Goal: Navigation & Orientation: Find specific page/section

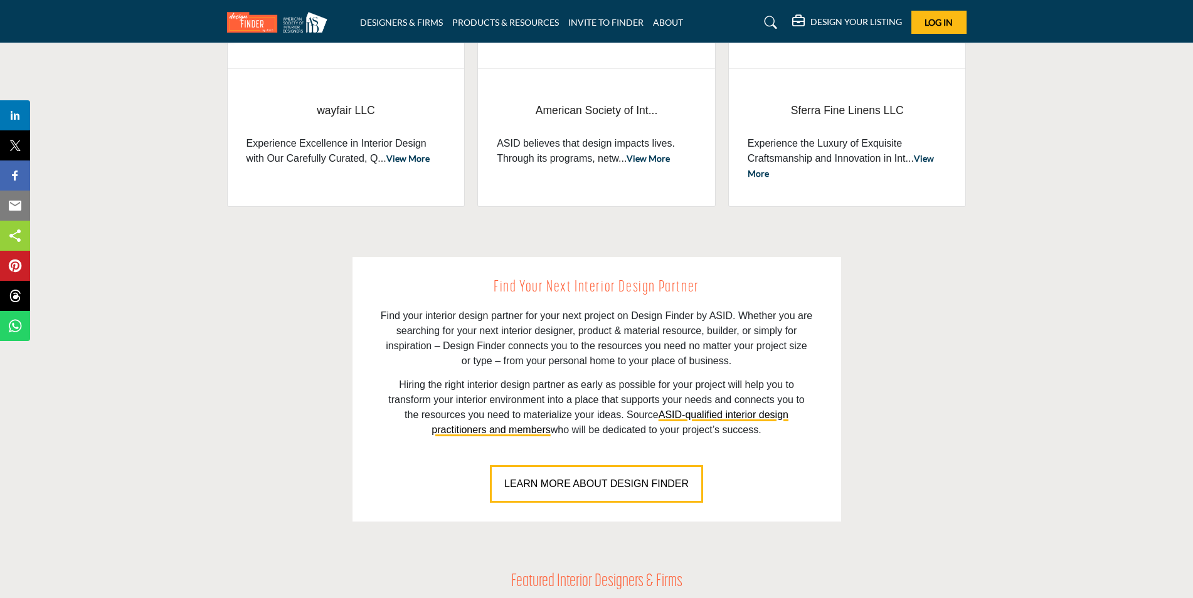
scroll to position [502, 0]
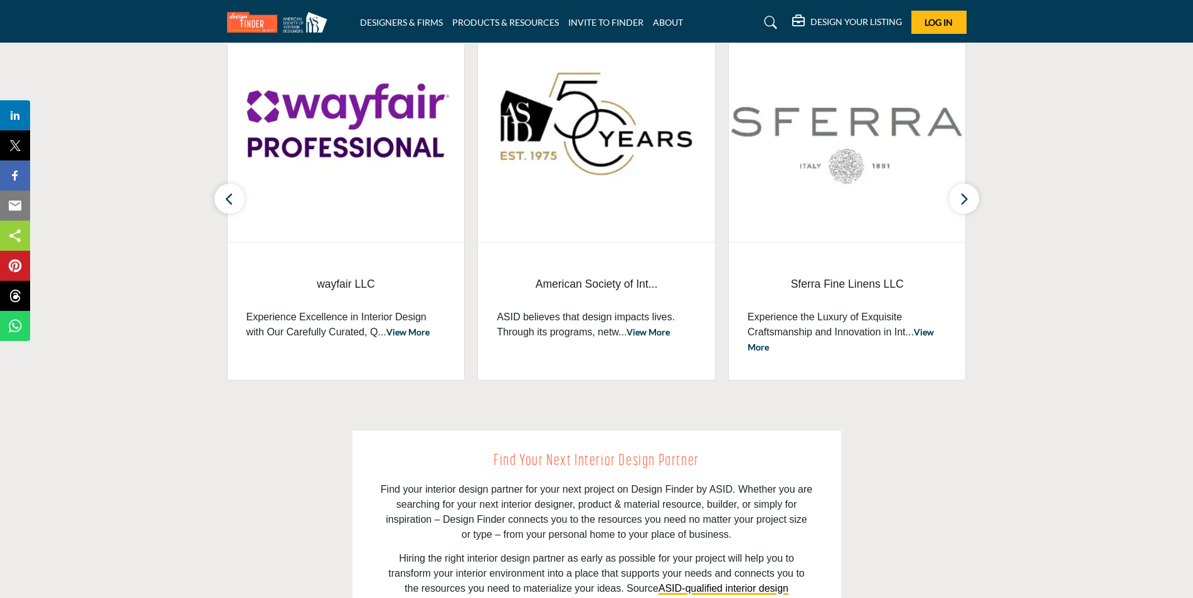
click at [315, 152] on img at bounding box center [346, 124] width 237 height 236
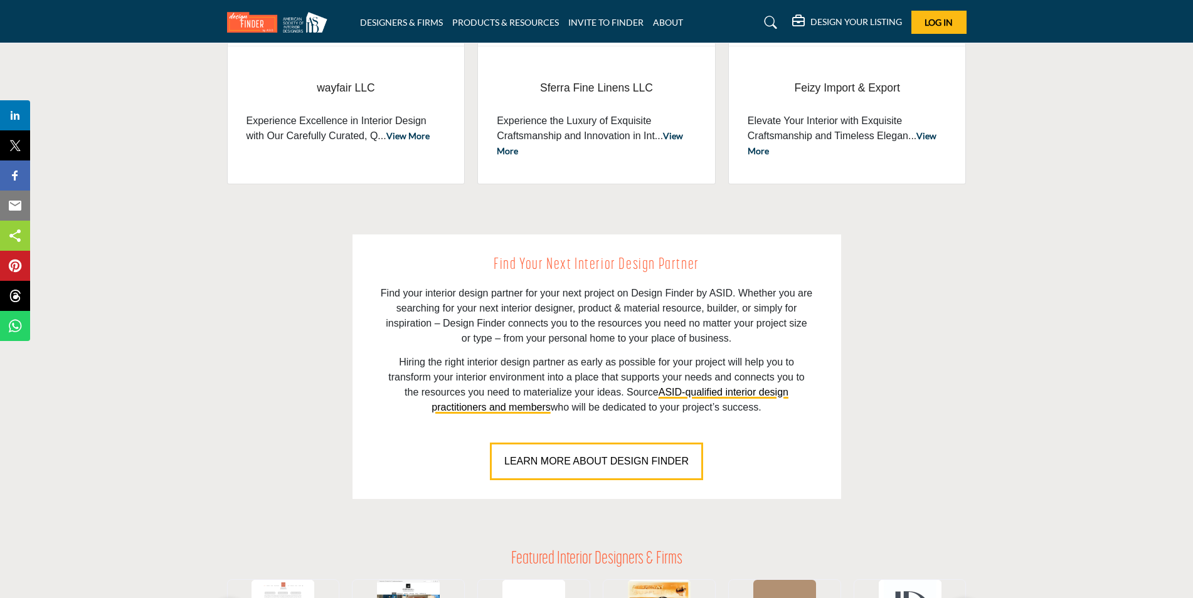
scroll to position [878, 0]
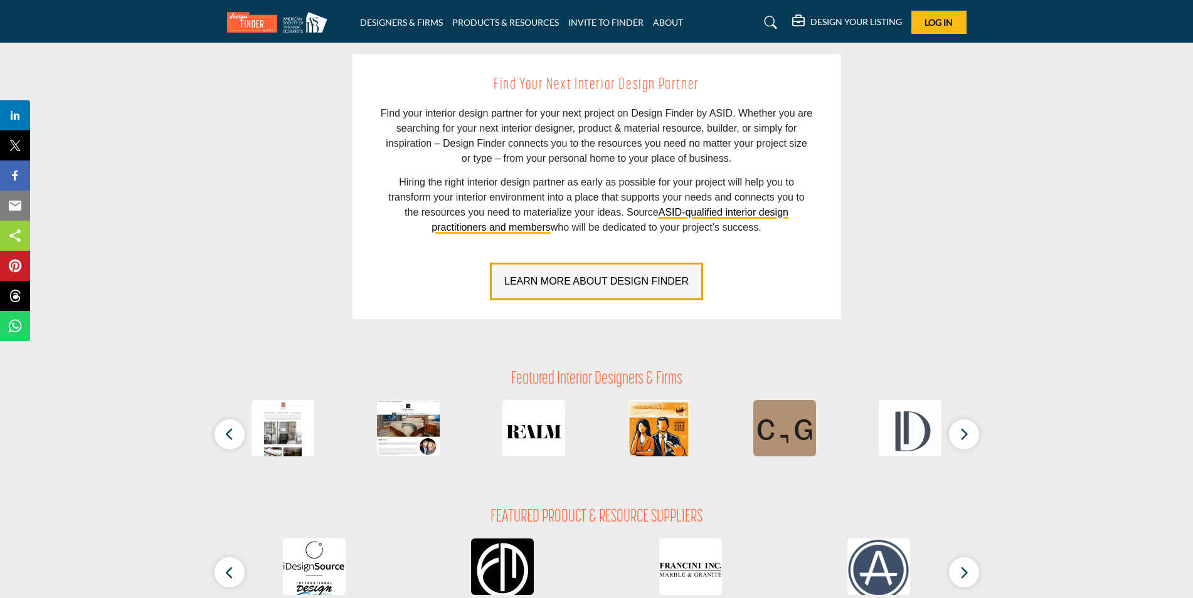
click at [571, 277] on span "LEARN MORE ABOUT DESIGN FINDER" at bounding box center [596, 281] width 184 height 11
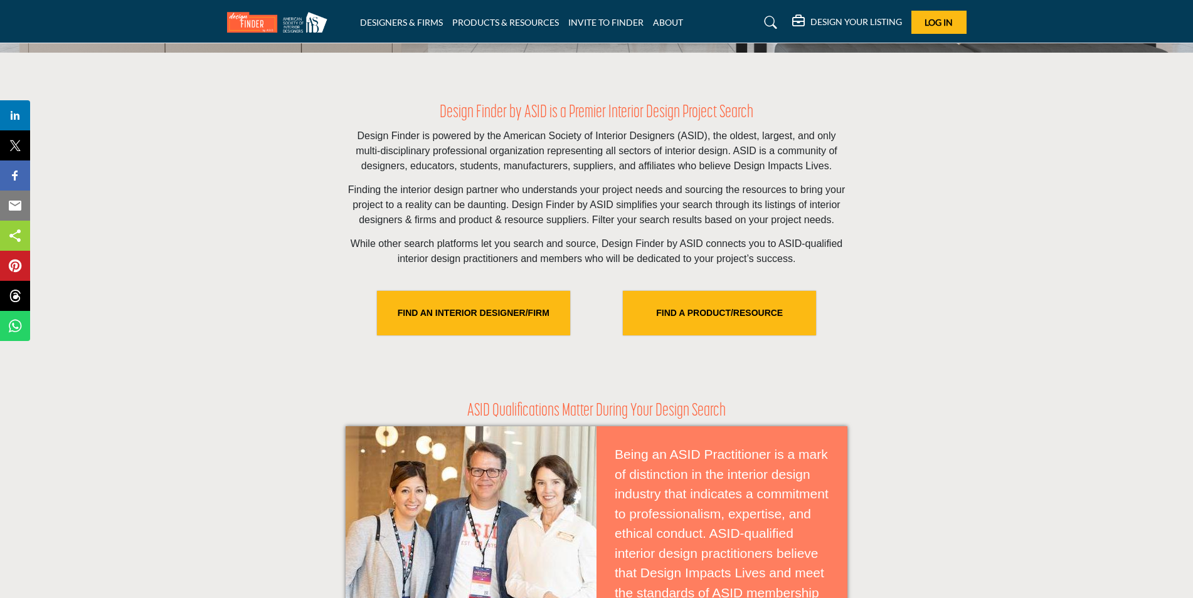
scroll to position [314, 0]
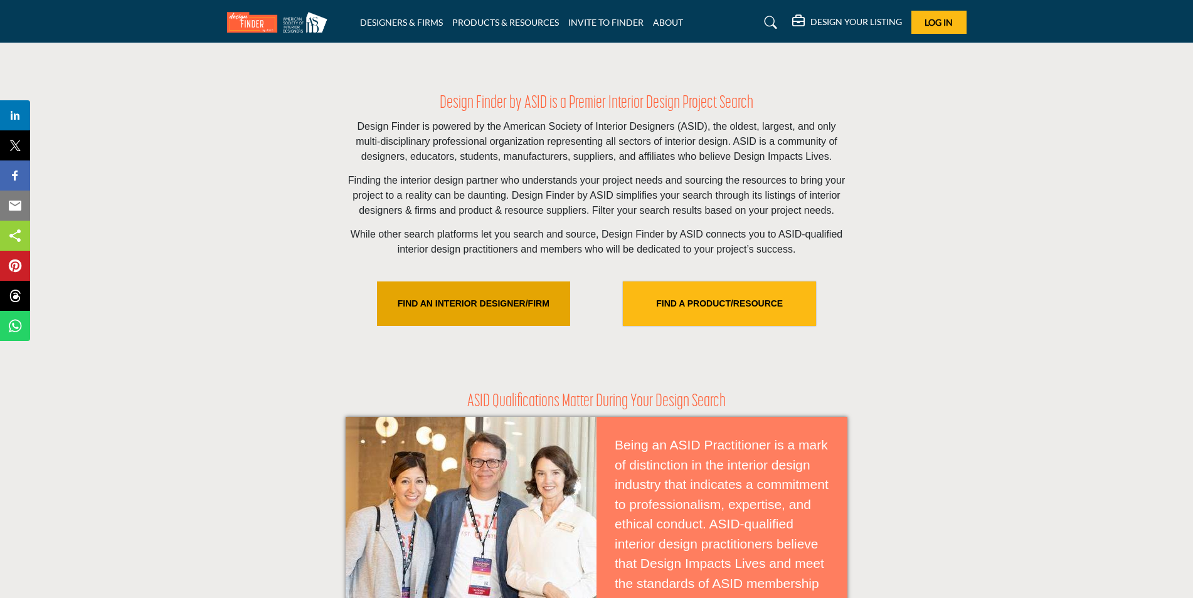
click at [474, 297] on link "FIND AN INTERIOR DESIGNER/FIRM" at bounding box center [473, 304] width 193 height 45
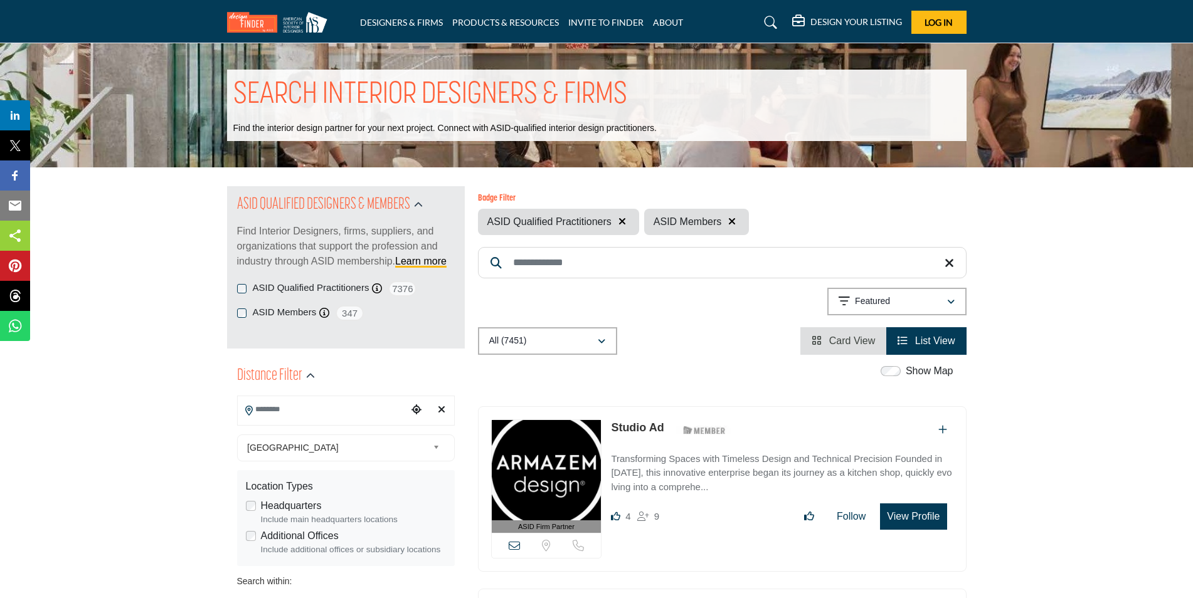
click at [354, 415] on input "Search Location" at bounding box center [322, 410] width 169 height 24
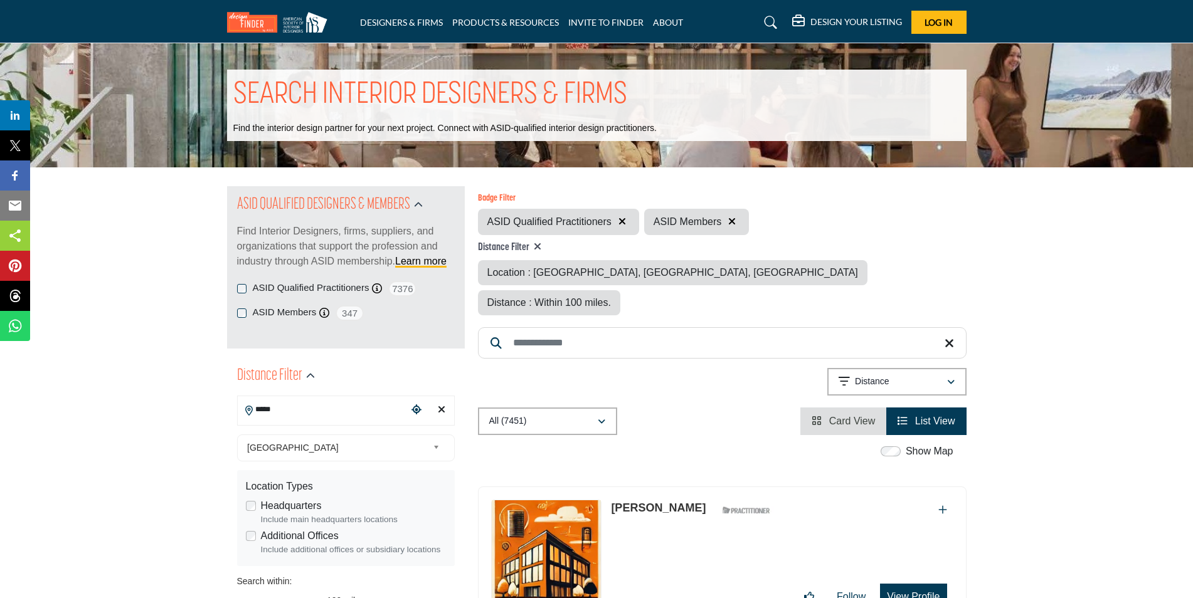
type input "**********"
type input "***"
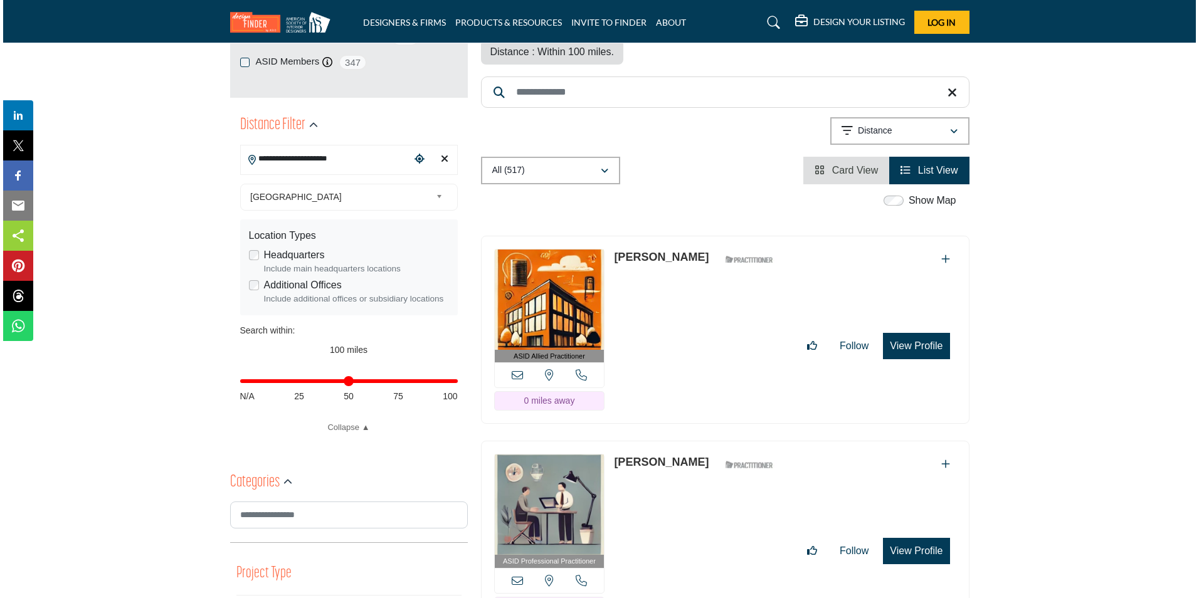
scroll to position [188, 0]
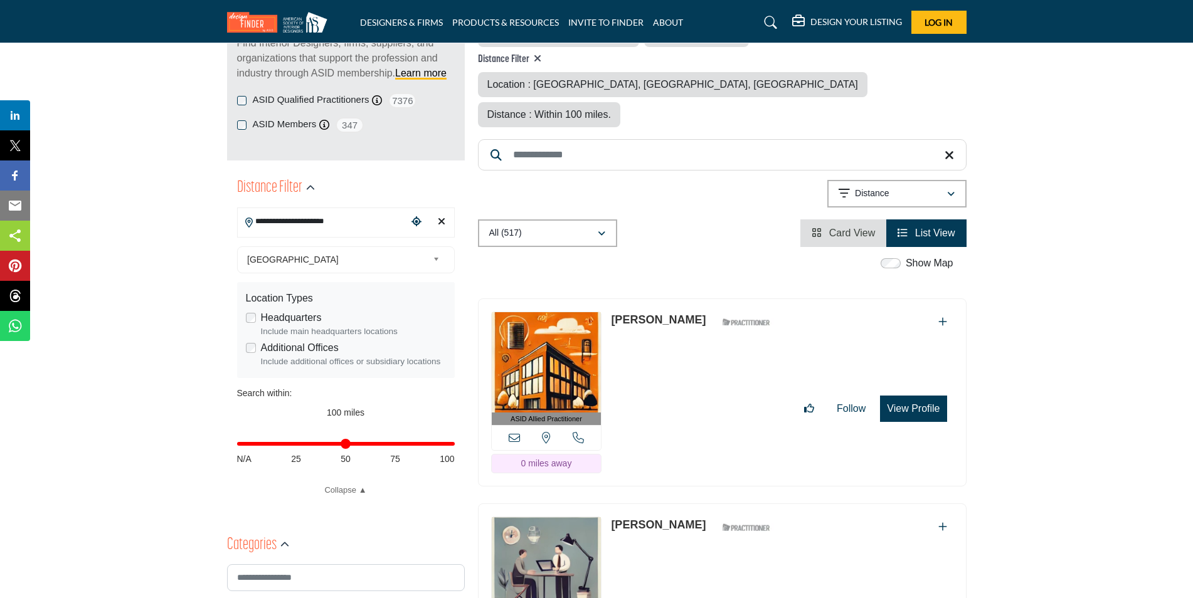
click at [910, 396] on button "View Profile" at bounding box center [913, 409] width 66 height 26
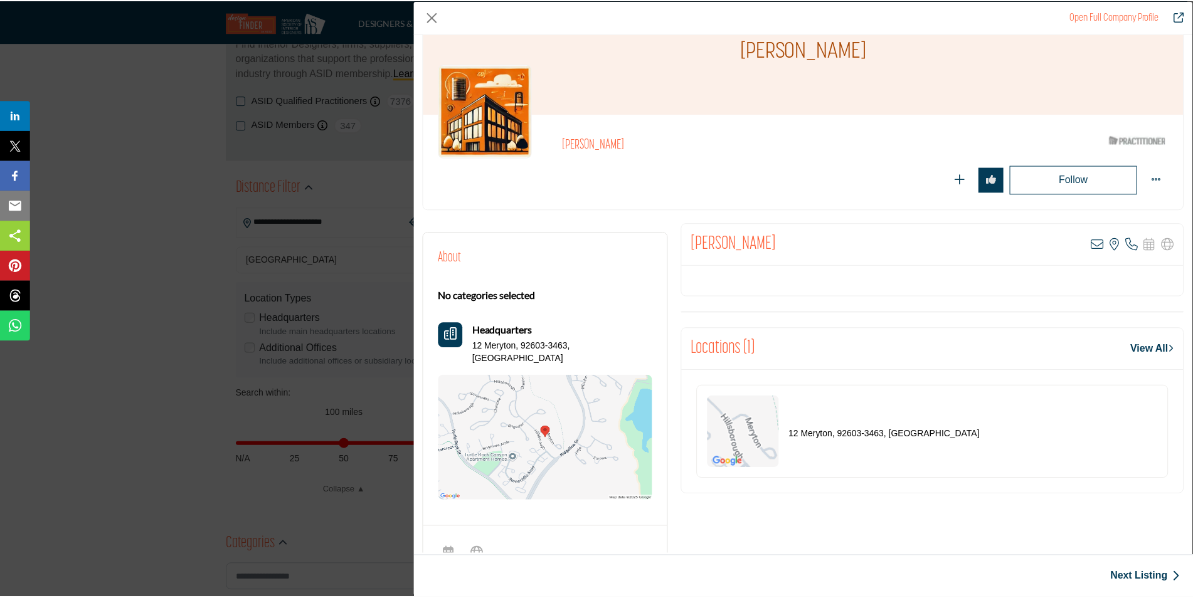
scroll to position [0, 0]
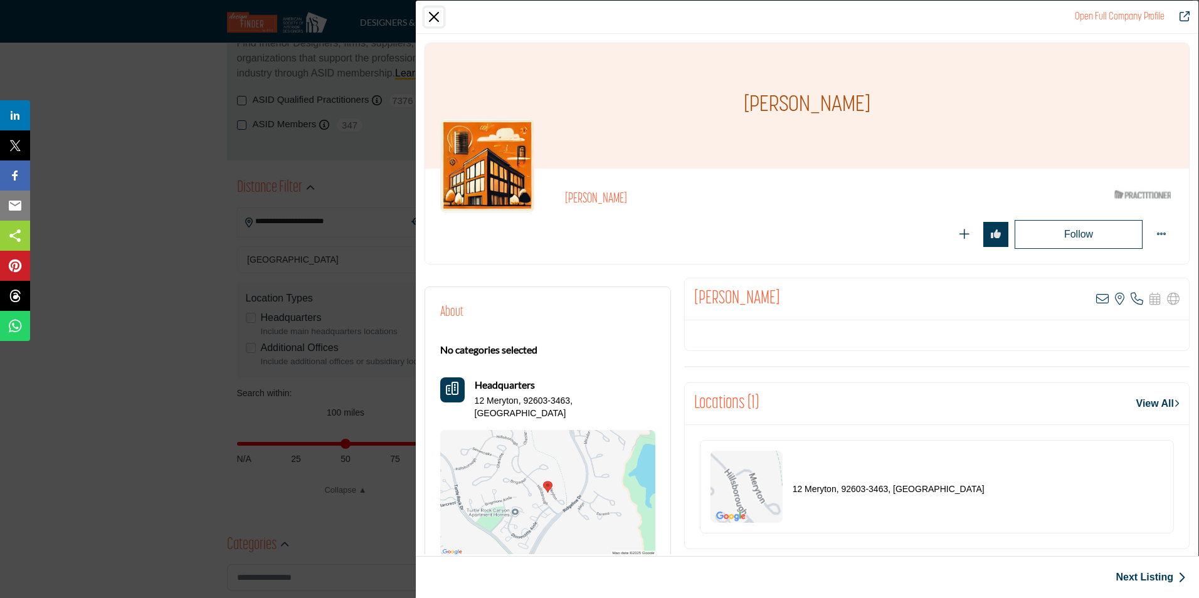
click at [435, 16] on button "Close" at bounding box center [434, 17] width 19 height 19
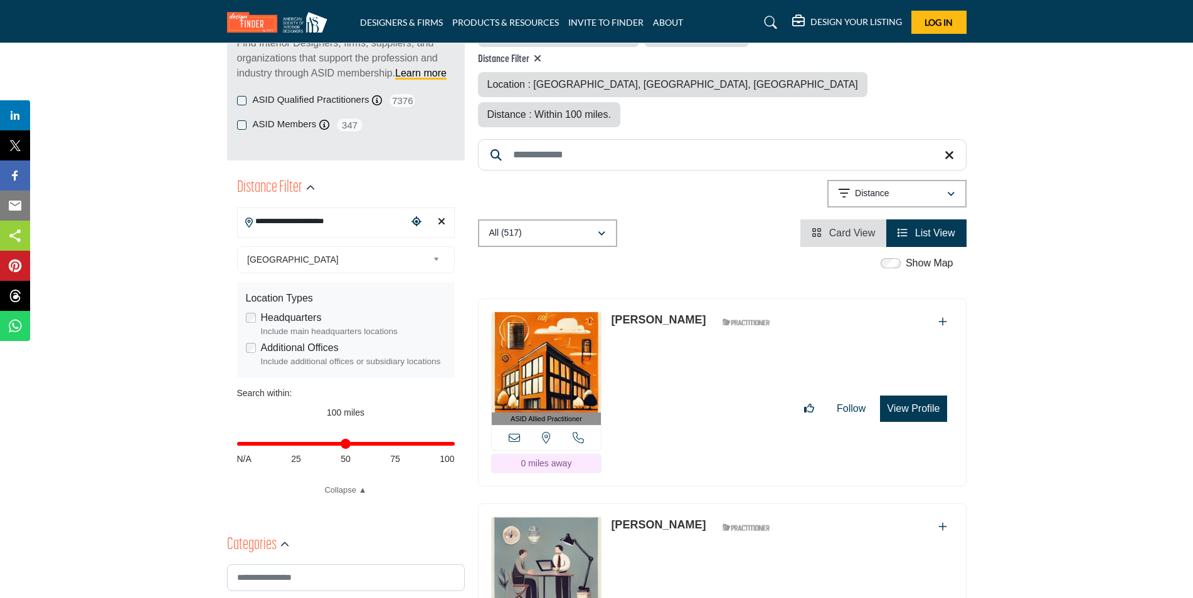
click at [916, 396] on button "View Profile" at bounding box center [913, 409] width 66 height 26
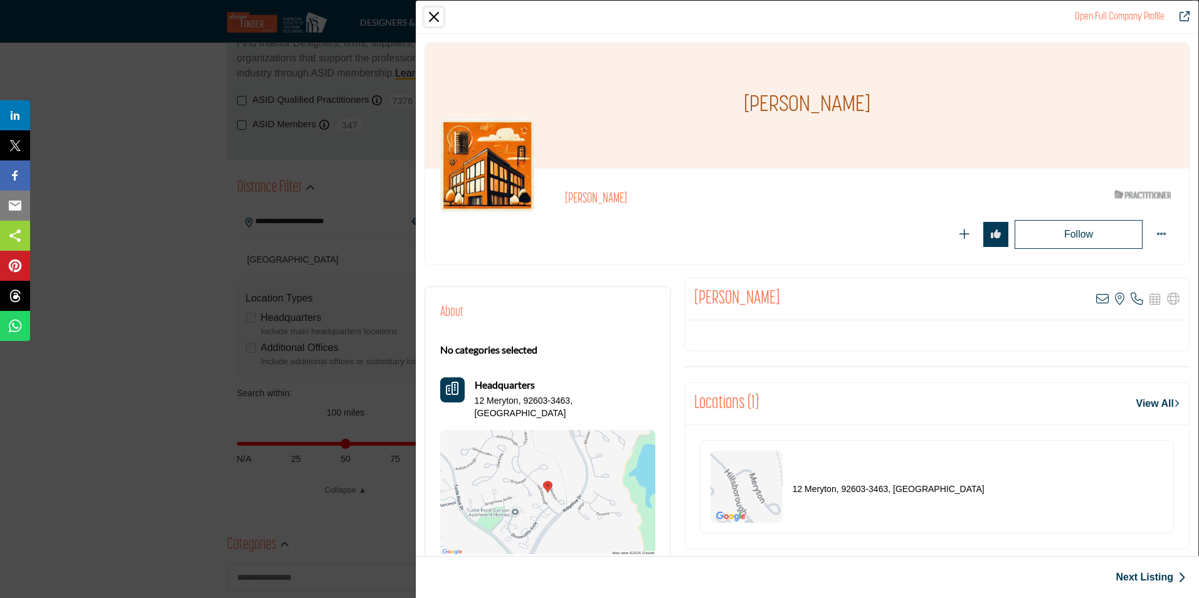
click at [439, 13] on button "Close" at bounding box center [434, 17] width 19 height 19
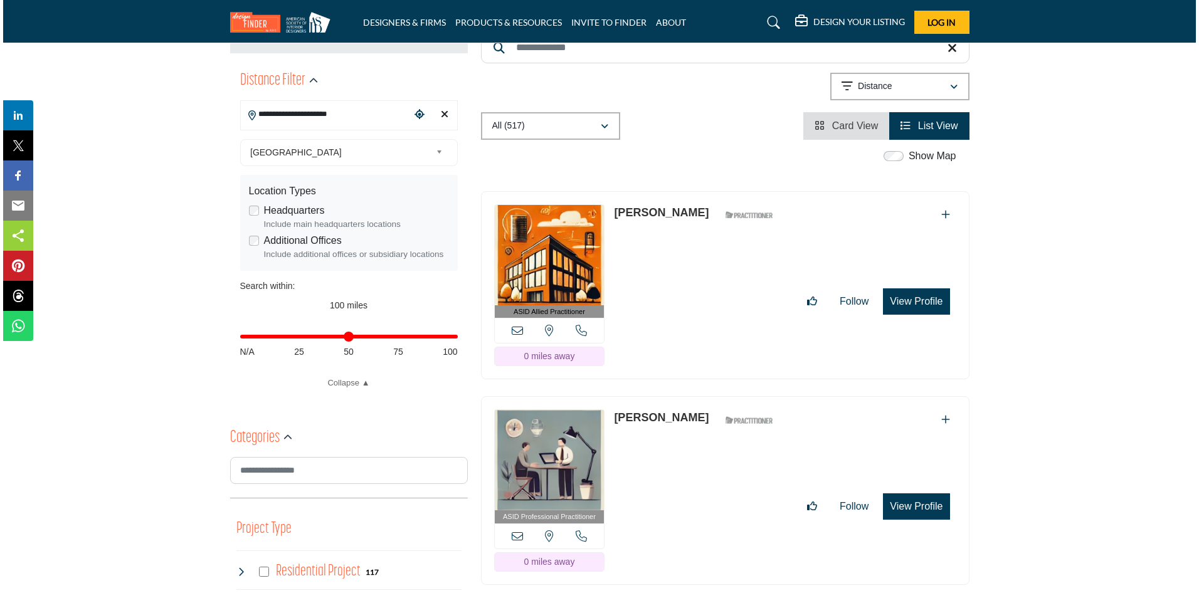
scroll to position [376, 0]
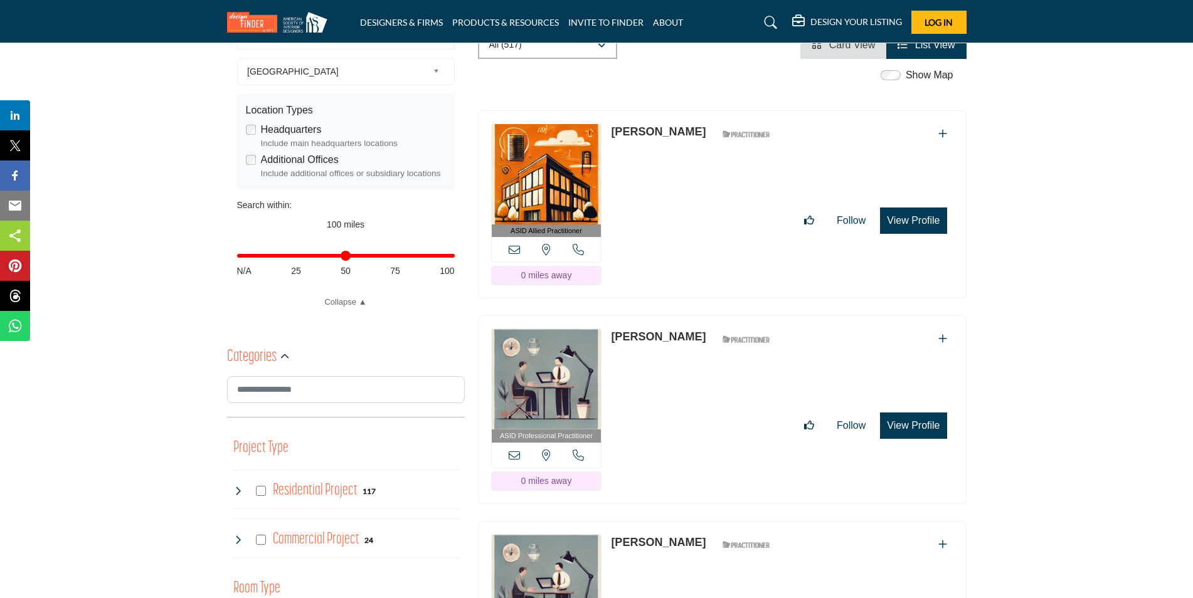
click at [903, 413] on button "View Profile" at bounding box center [913, 426] width 66 height 26
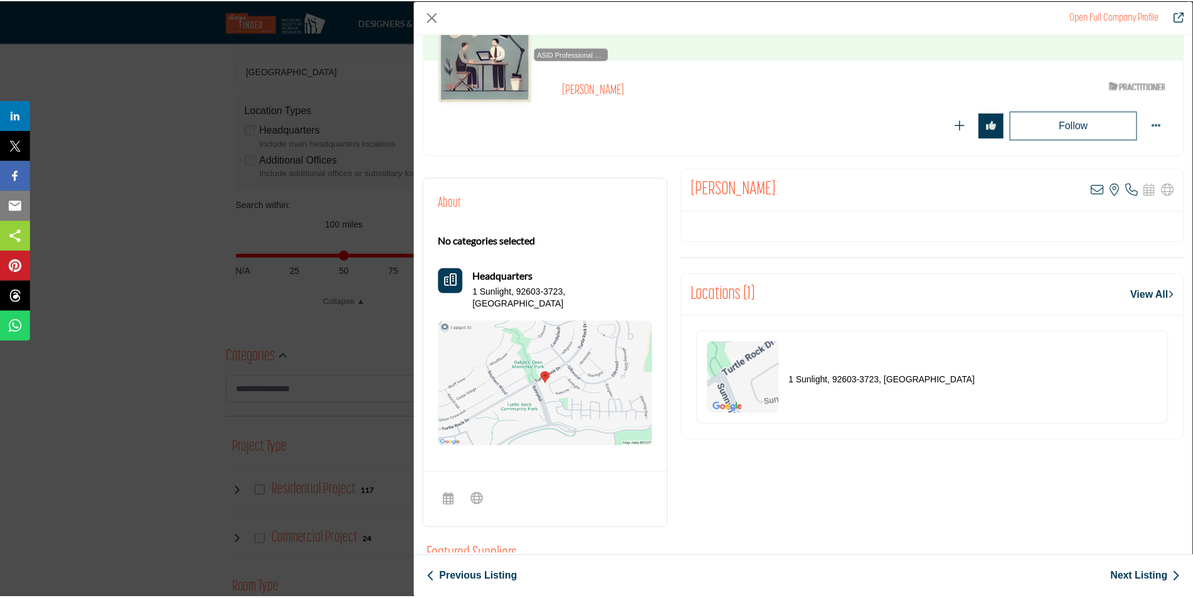
scroll to position [0, 0]
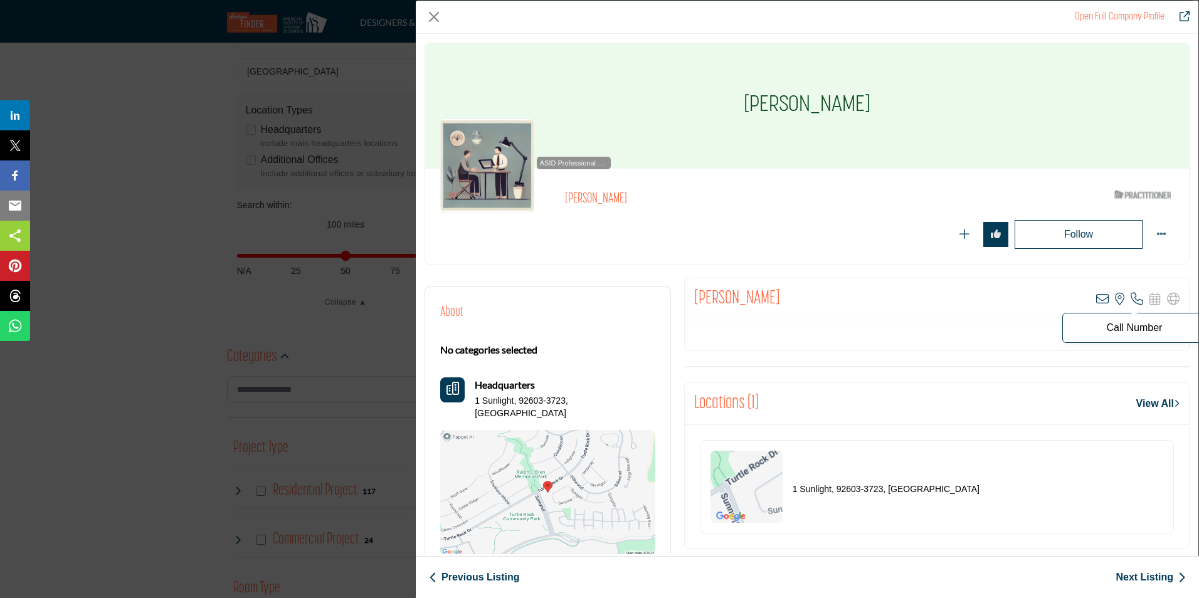
click at [1131, 300] on icon "Company Data Modal" at bounding box center [1137, 299] width 13 height 13
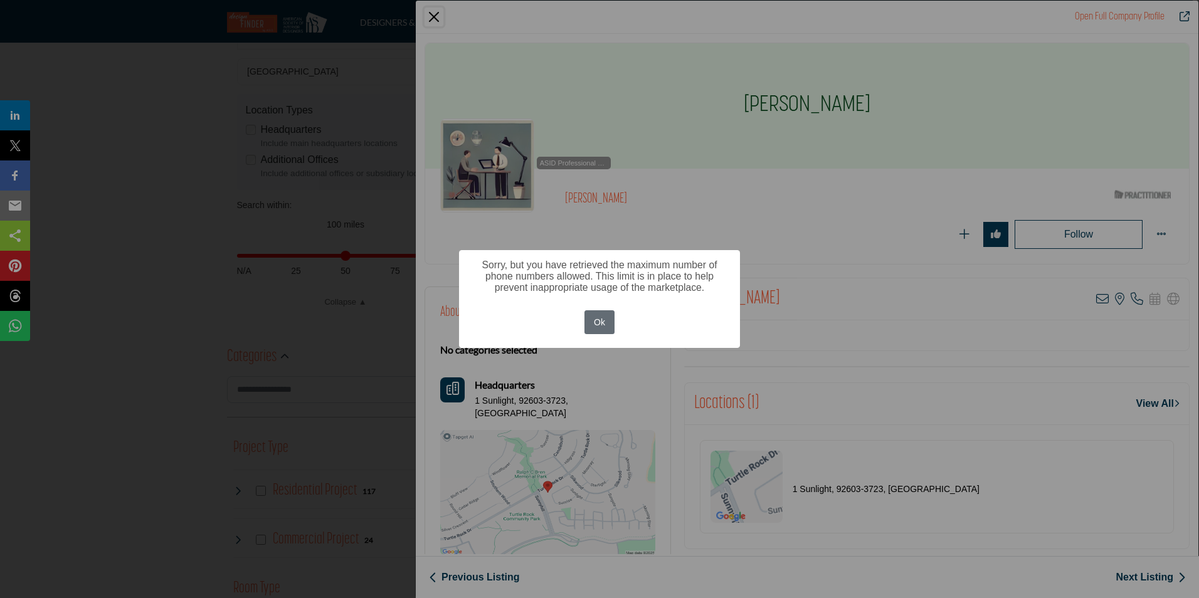
click at [606, 322] on button "Ok" at bounding box center [600, 322] width 31 height 24
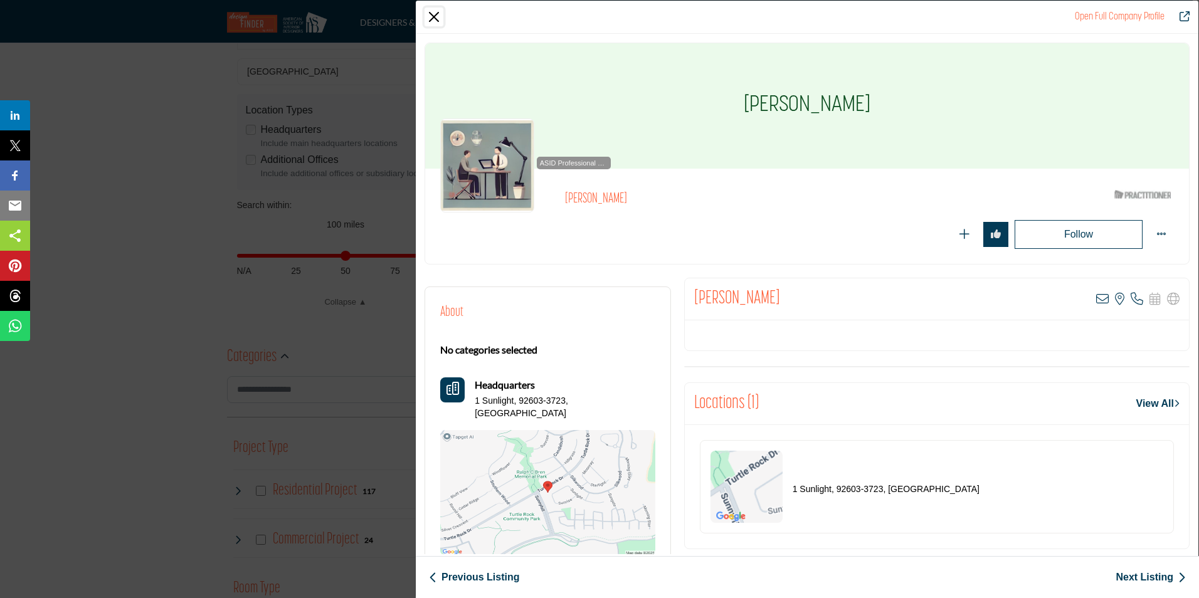
click at [434, 15] on button "Close" at bounding box center [434, 17] width 19 height 19
